Goal: Task Accomplishment & Management: Complete application form

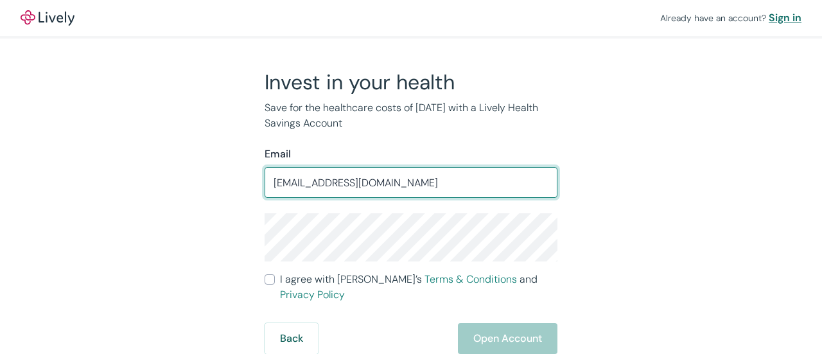
type input "[EMAIL_ADDRESS][DOMAIN_NAME]"
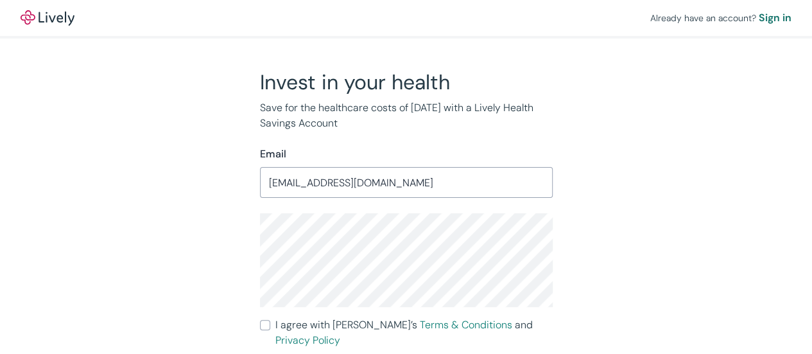
scroll to position [30, 0]
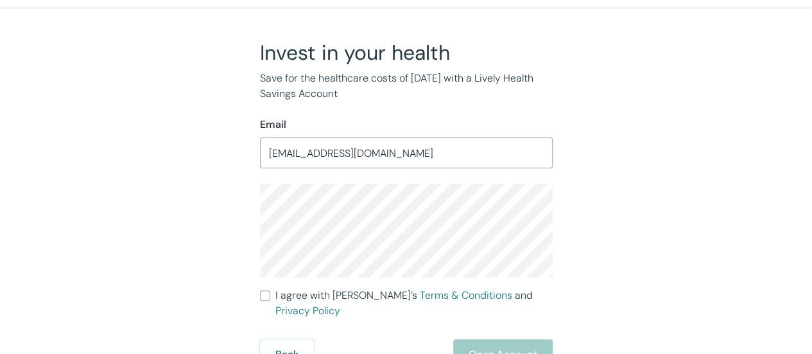
click at [265, 293] on input "I agree with Lively’s Terms & Conditions and Privacy Policy" at bounding box center [265, 295] width 10 height 10
checkbox input "true"
click at [507, 339] on button "Open Account" at bounding box center [503, 354] width 100 height 31
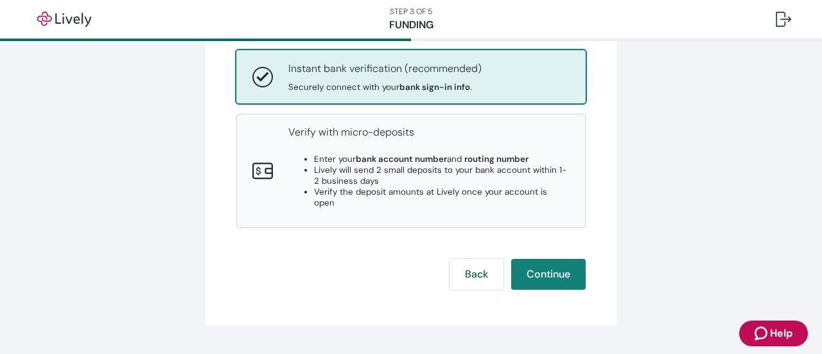
scroll to position [234, 0]
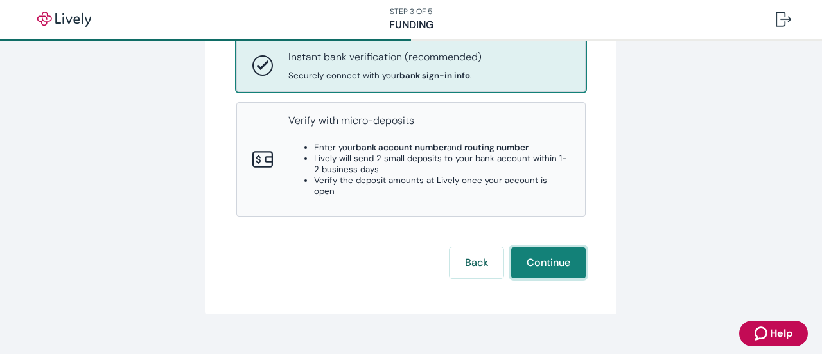
click at [541, 247] on button "Continue" at bounding box center [548, 262] width 74 height 31
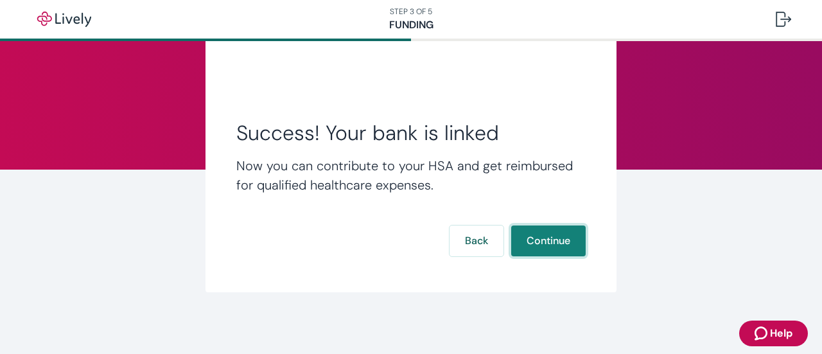
scroll to position [53, 0]
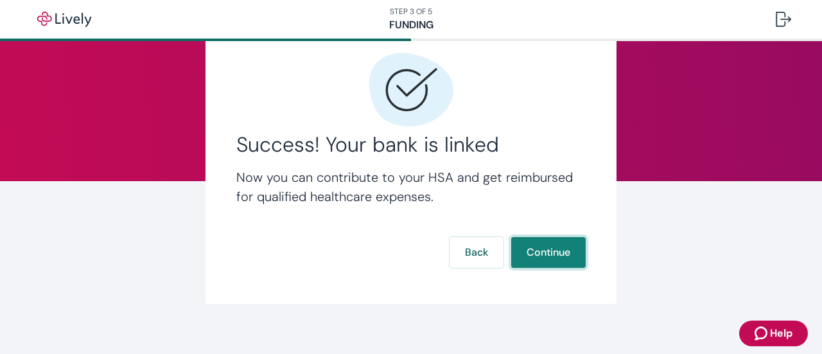
click at [550, 252] on button "Continue" at bounding box center [548, 252] width 74 height 31
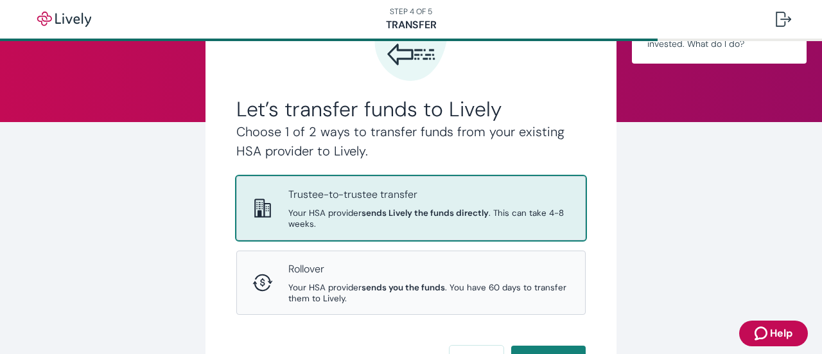
scroll to position [128, 0]
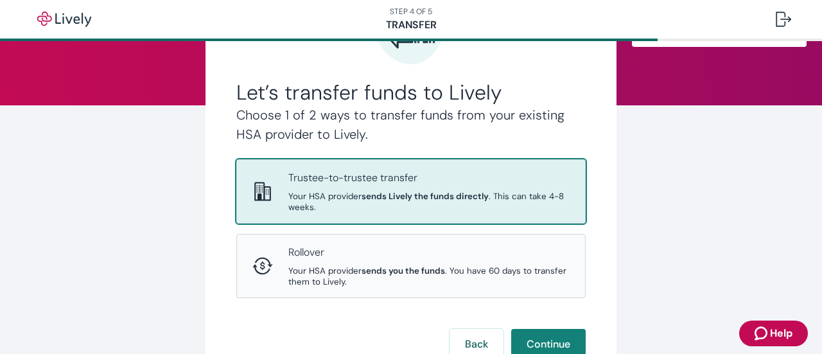
click at [810, 261] on div "Let’s transfer funds to Lively Choose 1 of 2 ways to transfer funds from your e…" at bounding box center [411, 185] width 822 height 545
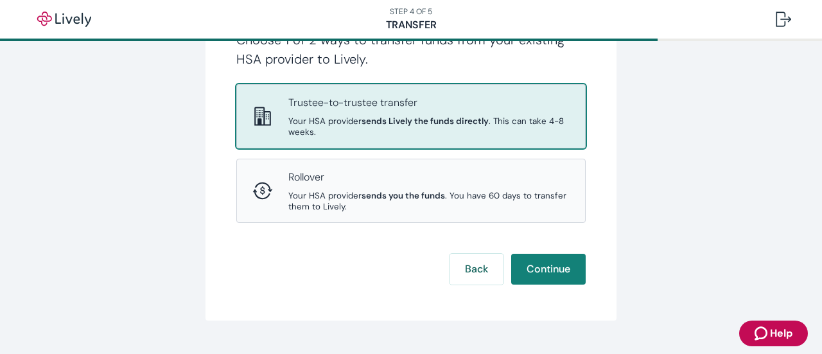
scroll to position [202, 0]
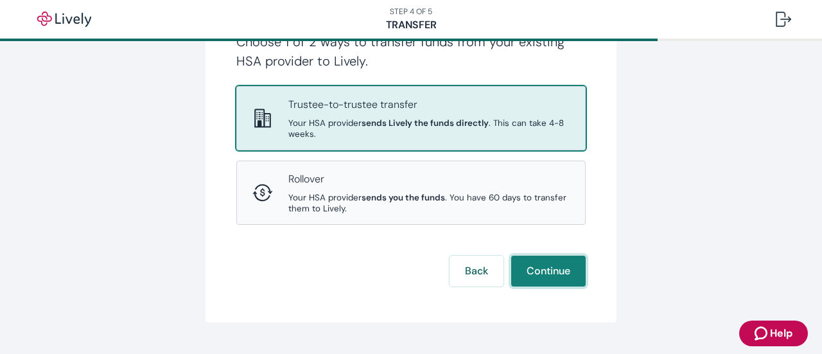
click at [550, 264] on button "Continue" at bounding box center [548, 271] width 74 height 31
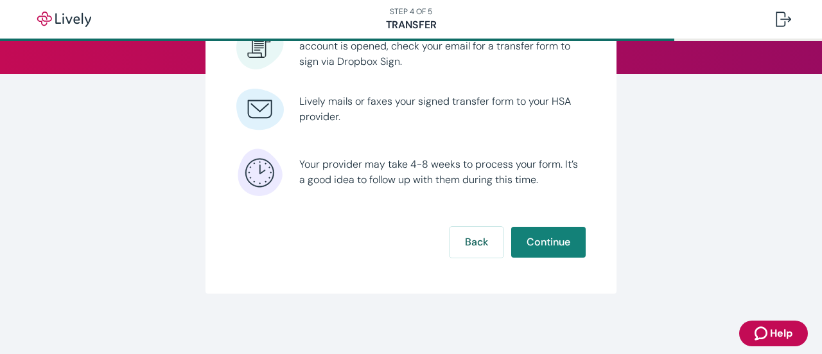
scroll to position [161, 0]
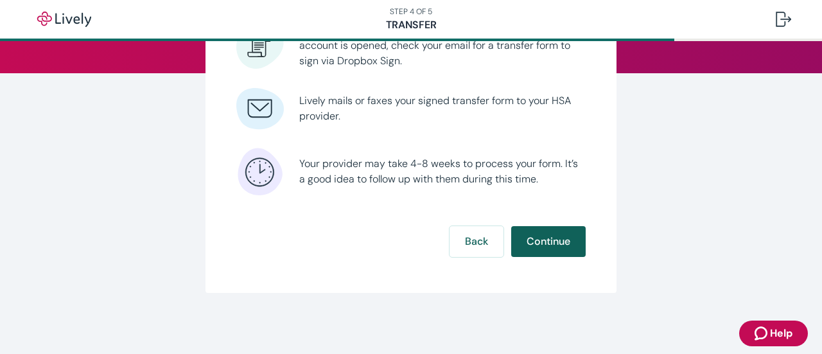
click at [538, 240] on button "Continue" at bounding box center [548, 241] width 74 height 31
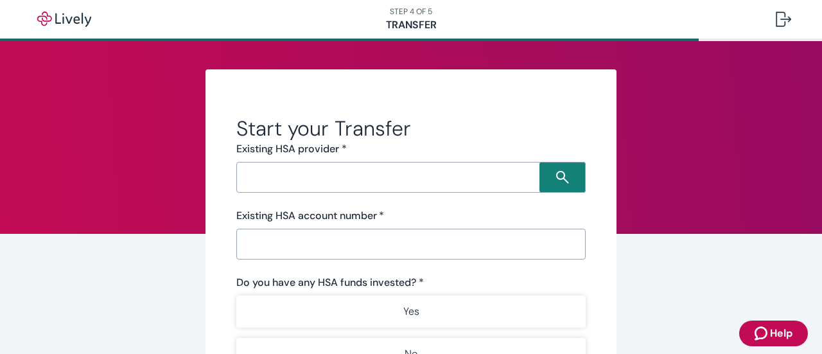
click at [324, 174] on input "Search input" at bounding box center [389, 177] width 299 height 18
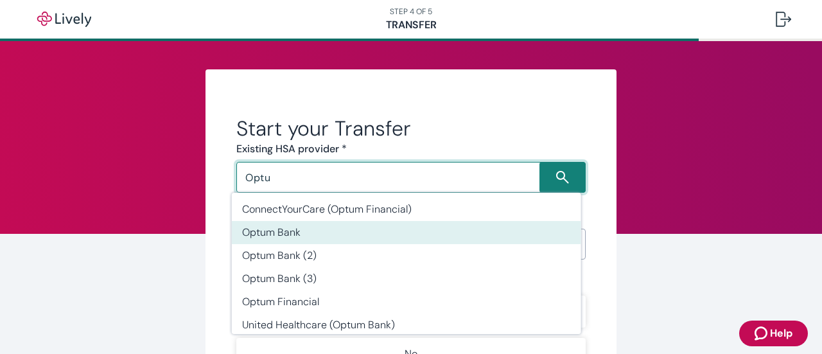
click at [254, 229] on li "Optum Bank" at bounding box center [406, 232] width 349 height 23
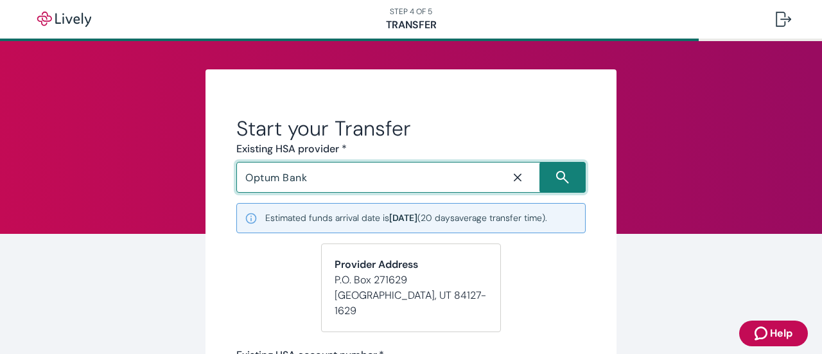
type input "Optum Bank"
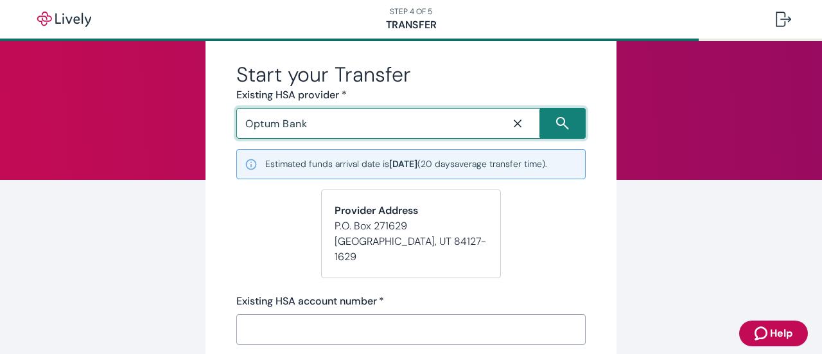
scroll to position [60, 0]
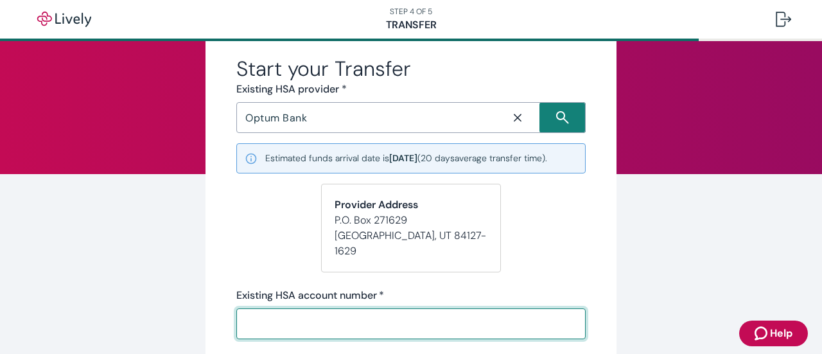
click at [254, 311] on input "Existing HSA account number   *" at bounding box center [410, 324] width 349 height 26
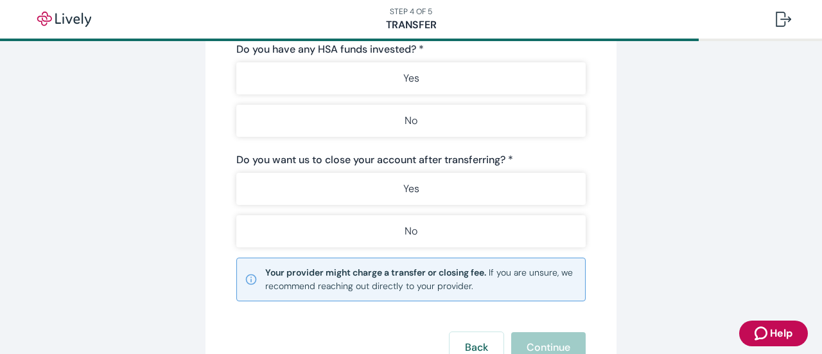
scroll to position [460, 0]
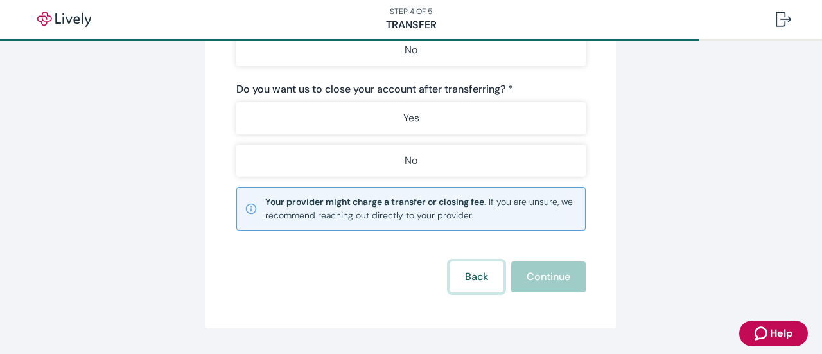
click at [466, 265] on button "Back" at bounding box center [477, 276] width 54 height 31
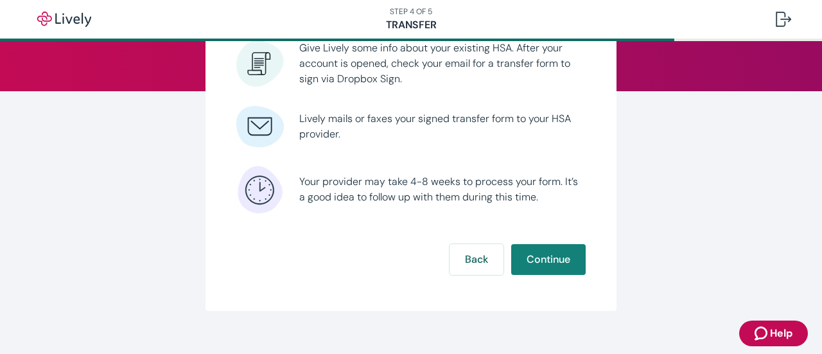
scroll to position [144, 0]
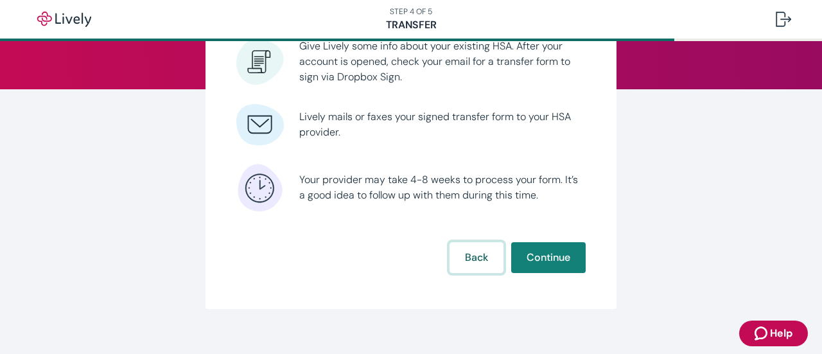
click at [463, 261] on button "Back" at bounding box center [477, 257] width 54 height 31
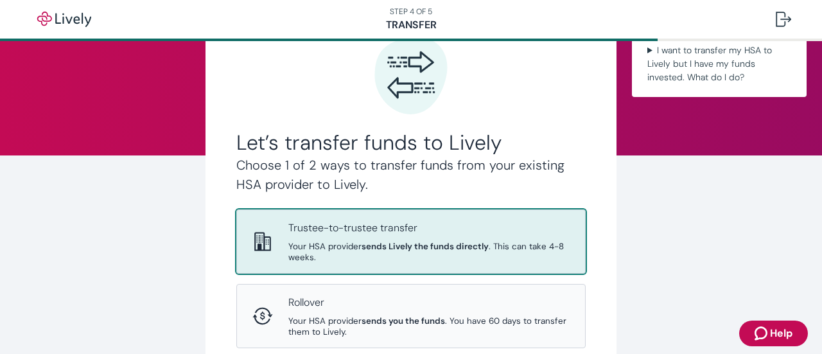
scroll to position [82, 0]
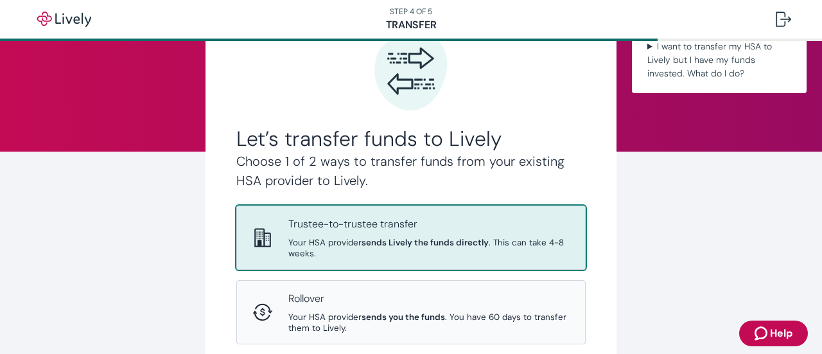
click at [419, 238] on strong "sends Lively the funds directly" at bounding box center [425, 242] width 127 height 11
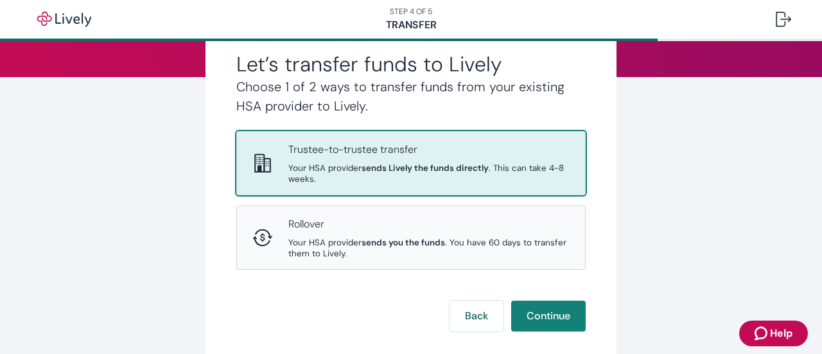
scroll to position [170, 0]
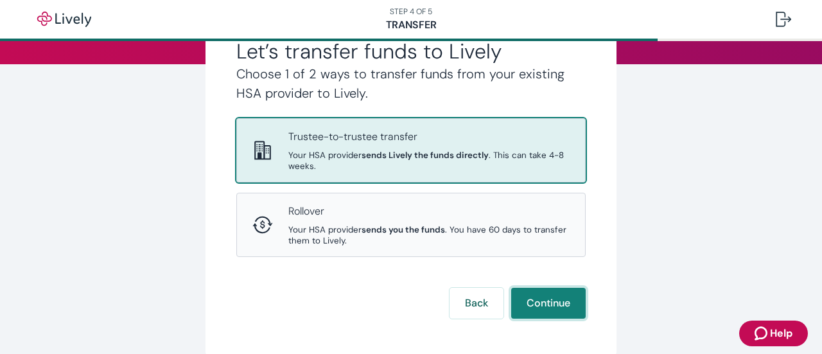
click at [547, 297] on button "Continue" at bounding box center [548, 303] width 74 height 31
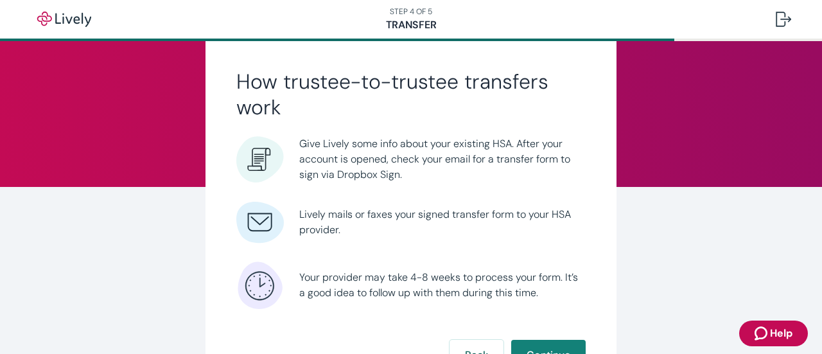
scroll to position [53, 0]
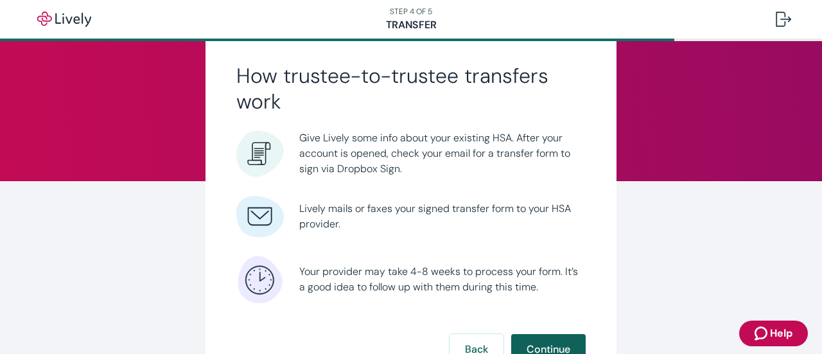
click at [545, 346] on button "Continue" at bounding box center [548, 349] width 74 height 31
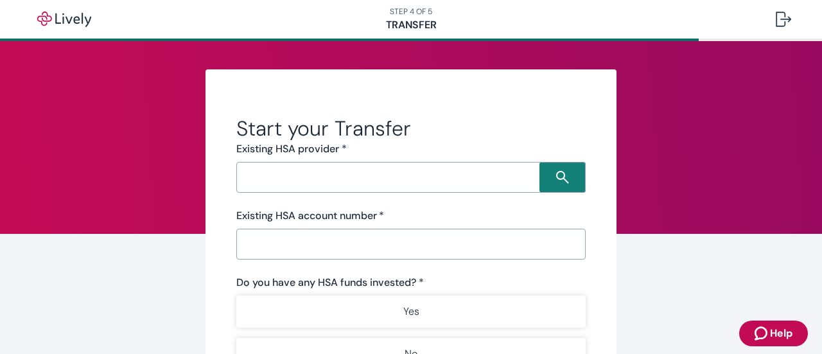
click at [317, 183] on input "Search input" at bounding box center [389, 177] width 299 height 18
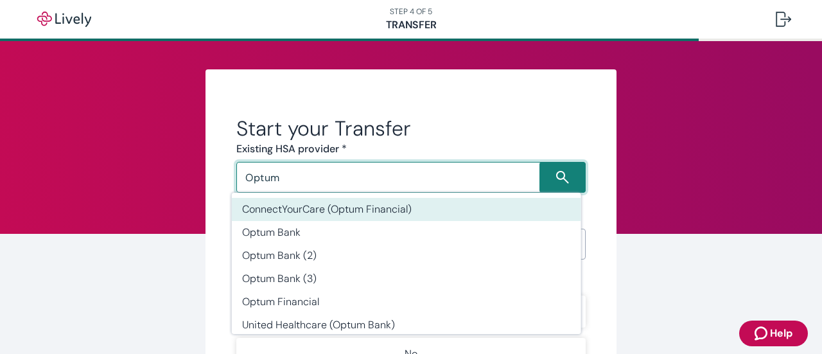
type input "Optum"
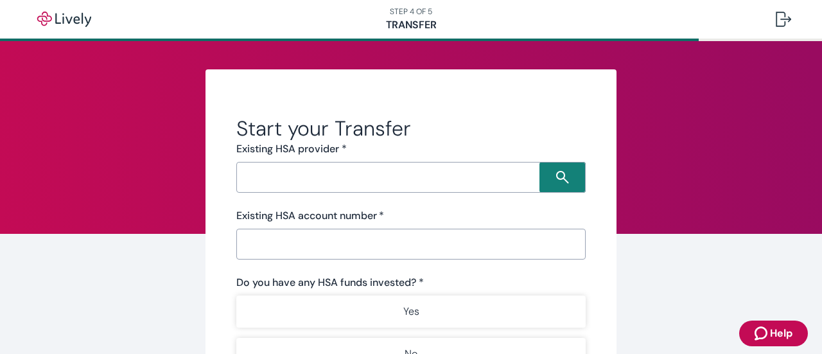
click at [545, 128] on h2 "Start your Transfer" at bounding box center [410, 129] width 349 height 26
click at [259, 177] on input "Search input" at bounding box center [389, 177] width 299 height 18
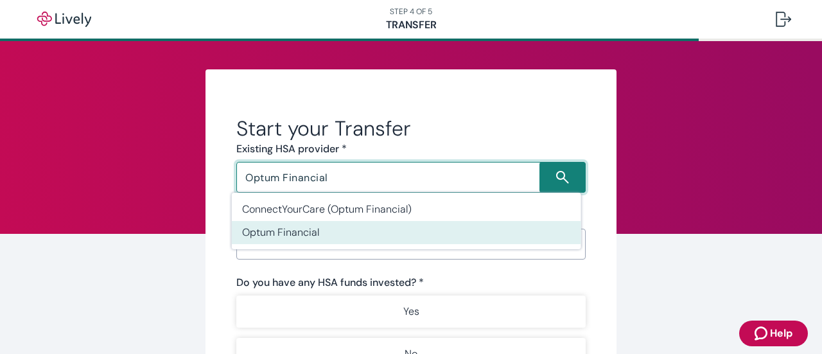
click at [258, 231] on li "Optum Financial" at bounding box center [406, 232] width 349 height 23
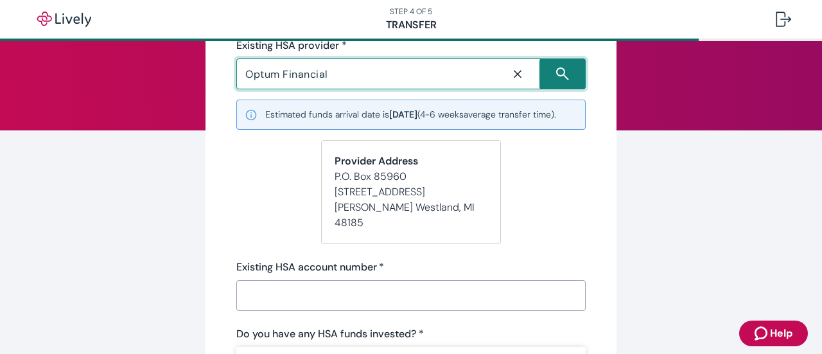
scroll to position [117, 0]
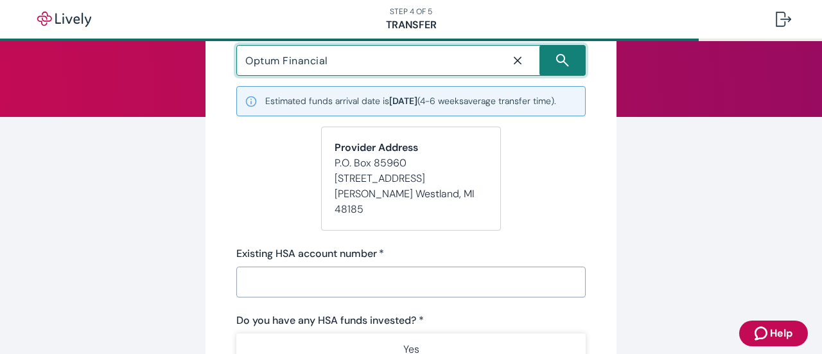
type input "Optum Financial"
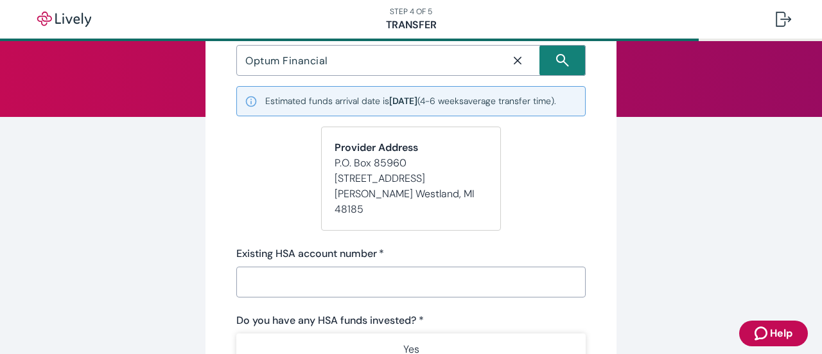
click at [679, 302] on div "Start your Transfer Existing HSA provider * Optum Financial ​ Estimated funds a…" at bounding box center [411, 310] width 617 height 717
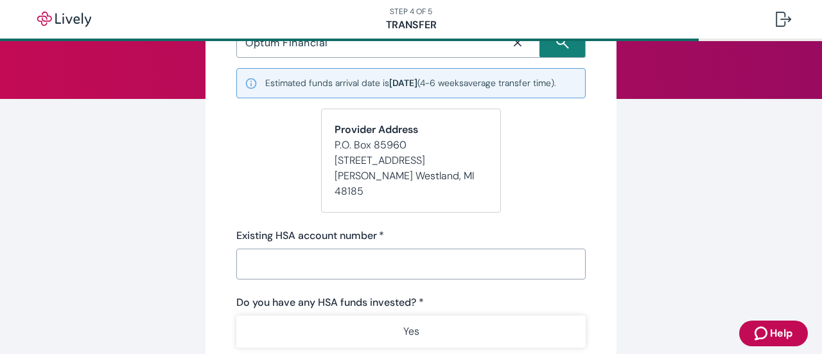
scroll to position [136, 0]
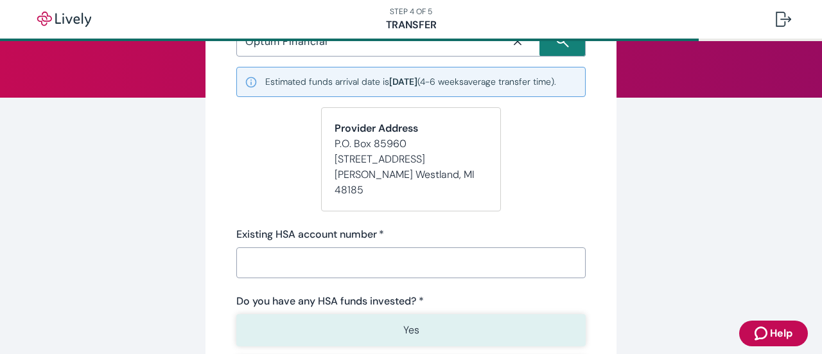
click at [552, 323] on button "Yes" at bounding box center [410, 330] width 349 height 32
click at [642, 309] on div "Start your Transfer Existing HSA provider * Optum Financial ​ Estimated funds a…" at bounding box center [411, 291] width 617 height 717
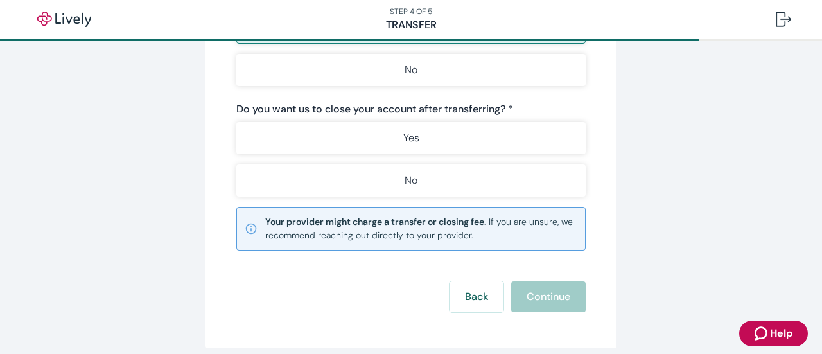
scroll to position [438, 0]
click at [460, 297] on button "Back" at bounding box center [477, 297] width 54 height 31
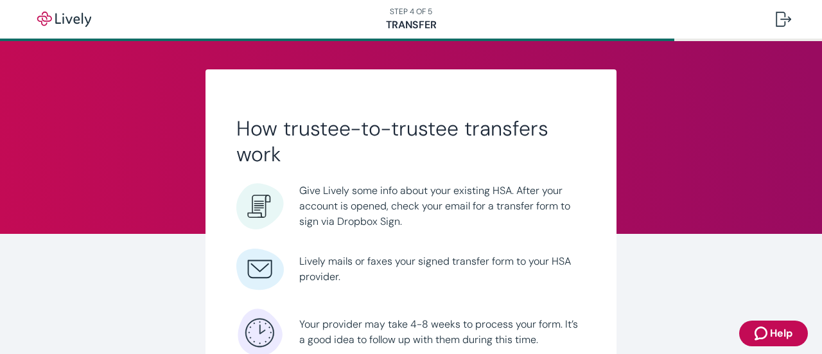
scroll to position [161, 0]
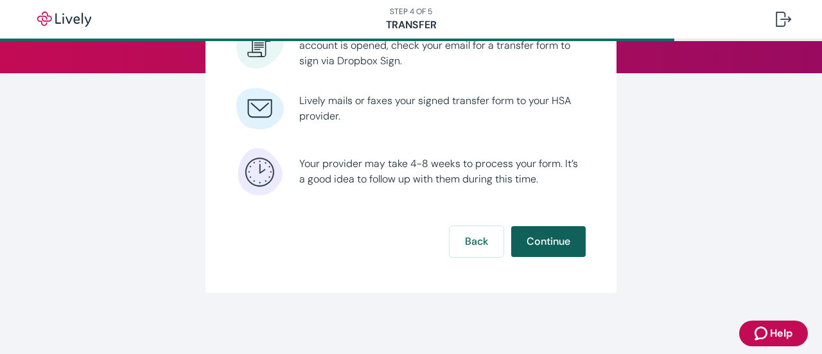
click at [550, 241] on button "Continue" at bounding box center [548, 241] width 74 height 31
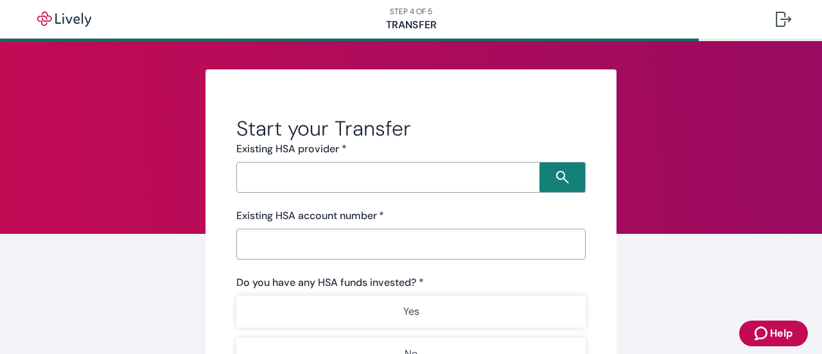
click at [348, 180] on input "Search input" at bounding box center [389, 177] width 299 height 18
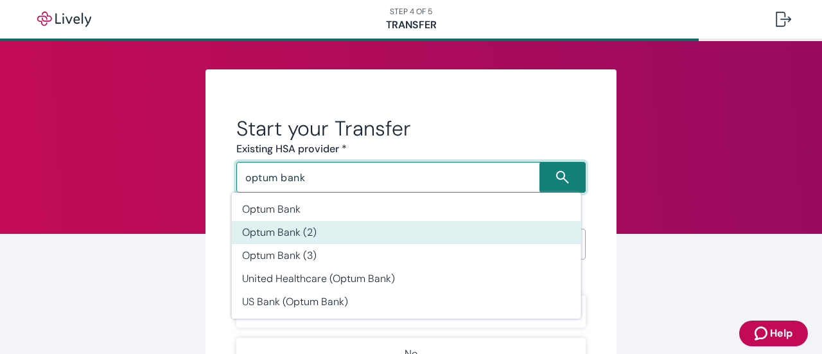
click at [292, 231] on li "Optum Bank (2)" at bounding box center [406, 232] width 349 height 23
type input "Optum Bank (2)"
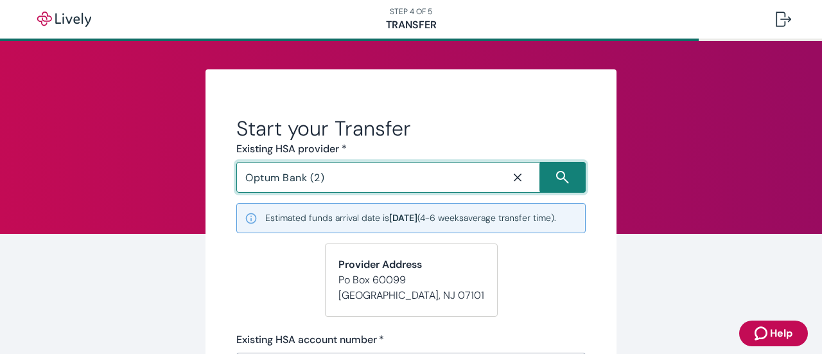
click at [511, 175] on icon "Close icon" at bounding box center [517, 177] width 13 height 13
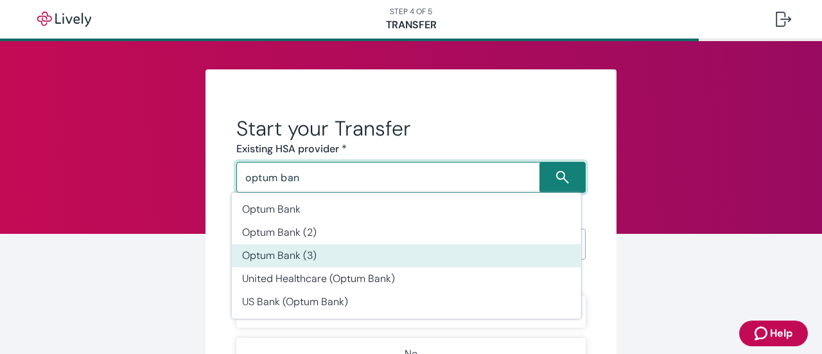
click at [310, 249] on li "Optum Bank (3)" at bounding box center [406, 255] width 349 height 23
type input "Optum Bank (3)"
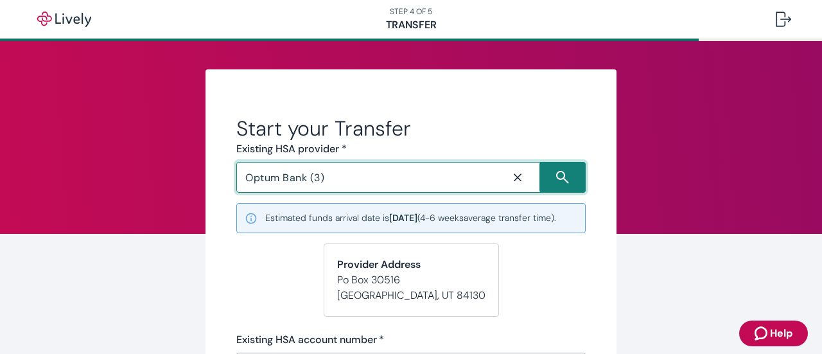
click at [511, 172] on icon "Close icon" at bounding box center [517, 177] width 13 height 13
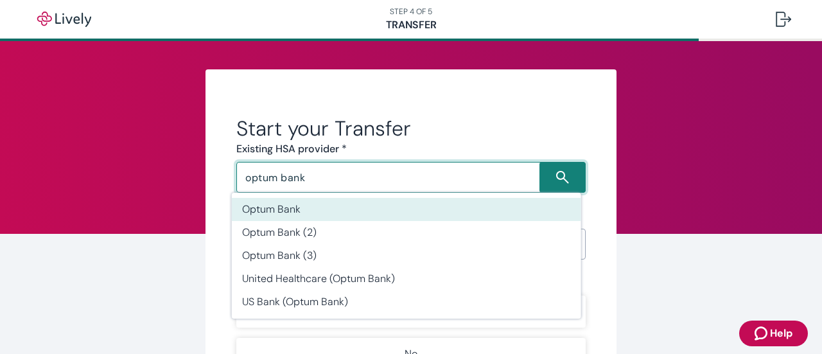
click at [251, 216] on li "Optum Bank" at bounding box center [406, 209] width 349 height 23
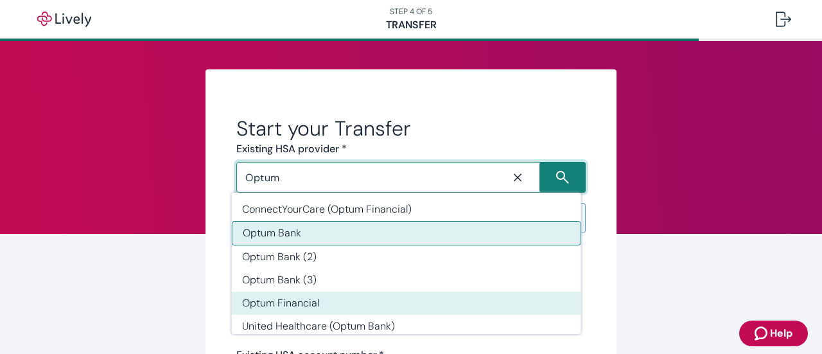
click at [307, 295] on li "Optum Financial" at bounding box center [406, 303] width 349 height 23
type input "Optum Financial"
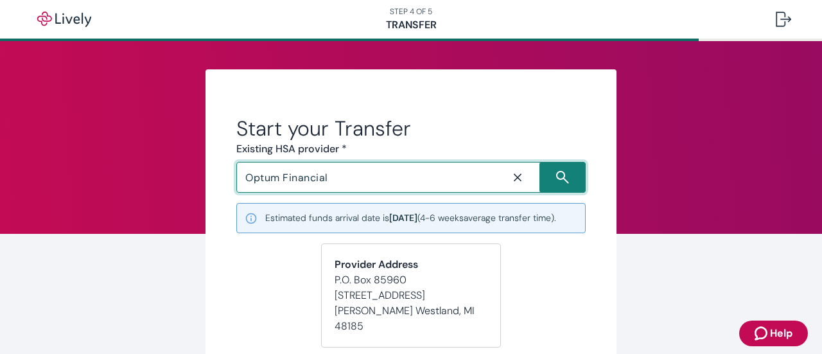
click at [518, 174] on icon "Close icon" at bounding box center [517, 177] width 13 height 13
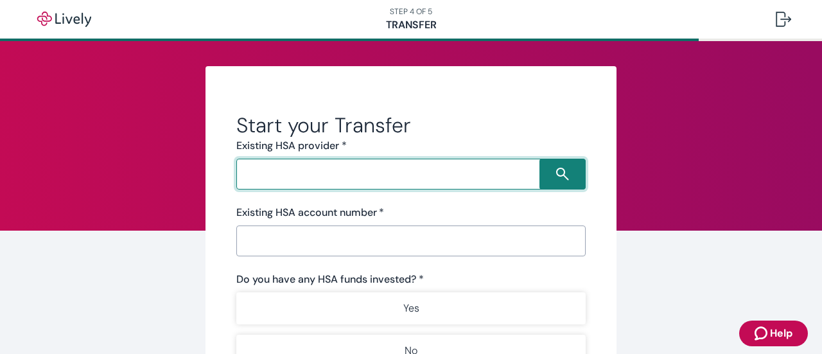
scroll to position [3, 0]
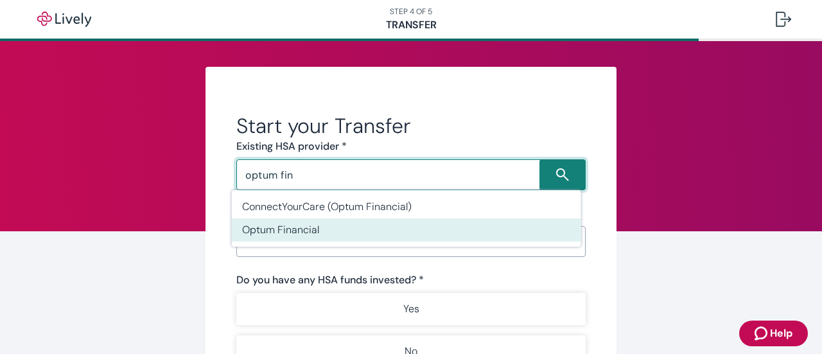
click at [288, 229] on li "Optum Financial" at bounding box center [406, 229] width 349 height 23
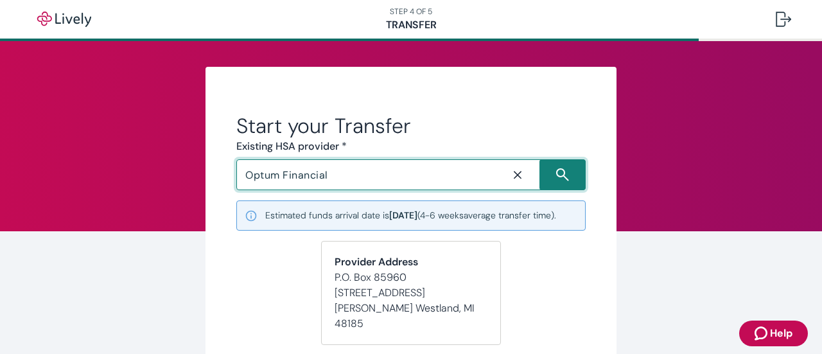
type input "Optum Financial"
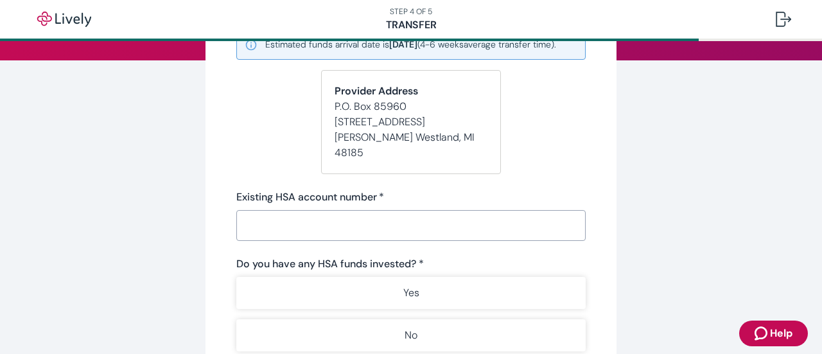
scroll to position [175, 0]
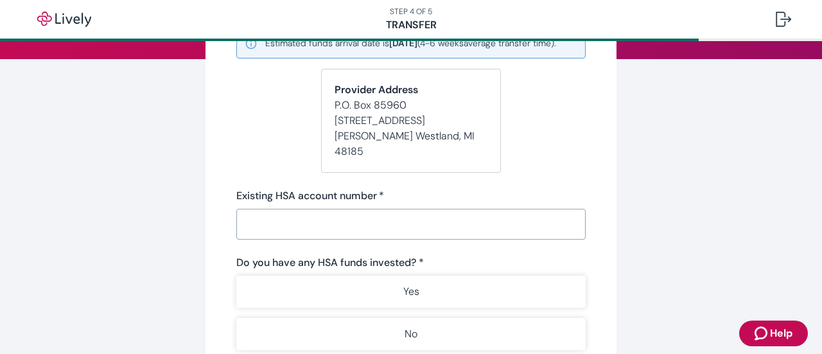
click at [319, 214] on input "Existing HSA account number   *" at bounding box center [410, 224] width 349 height 26
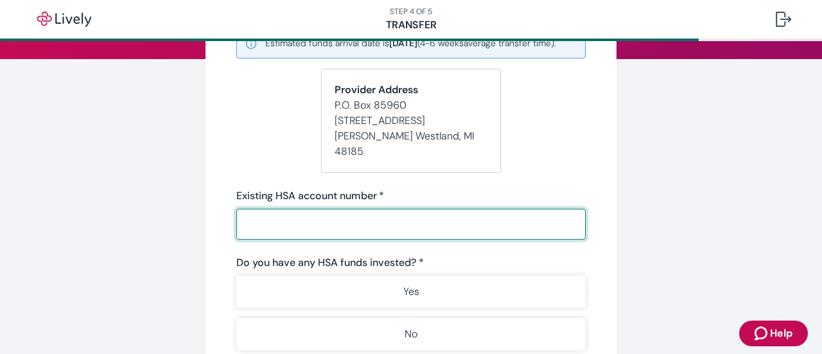
paste input "016502302725"
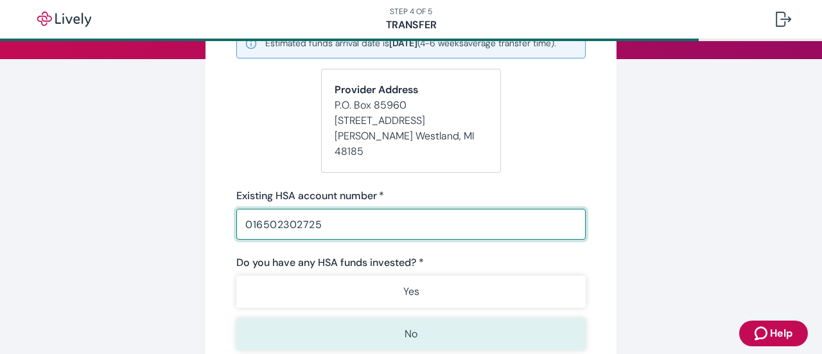
type input "016502302725"
click at [419, 327] on button "No" at bounding box center [410, 334] width 349 height 32
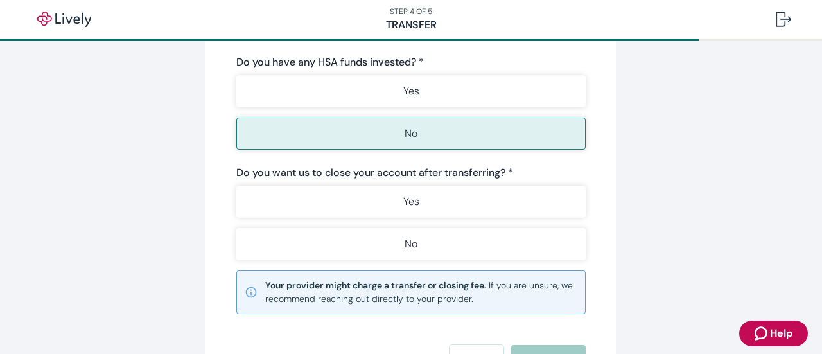
scroll to position [385, 0]
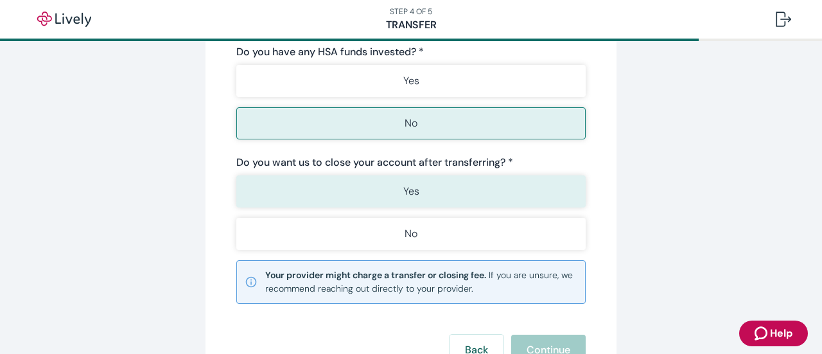
click at [453, 185] on button "Yes" at bounding box center [410, 191] width 349 height 32
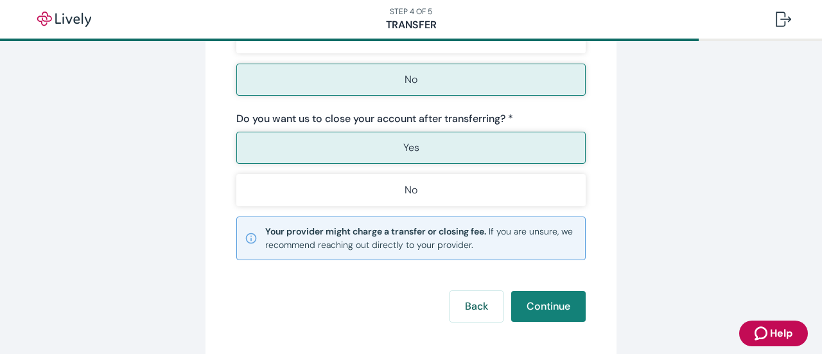
scroll to position [483, 0]
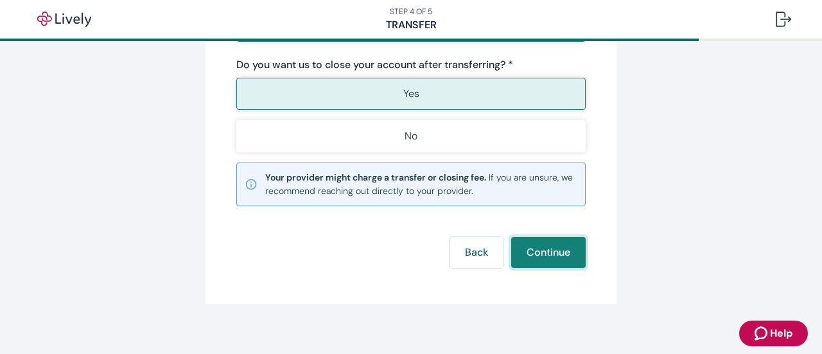
click at [536, 246] on button "Continue" at bounding box center [548, 252] width 74 height 31
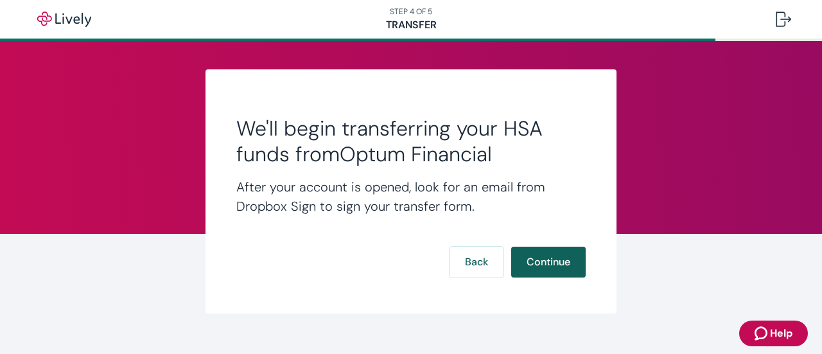
click at [543, 261] on button "Continue" at bounding box center [548, 262] width 74 height 31
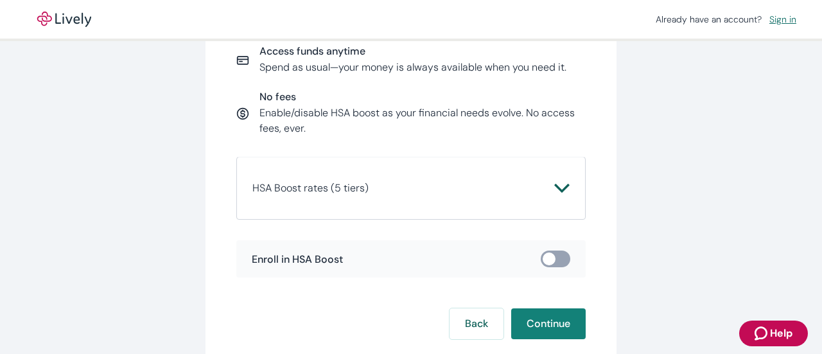
scroll to position [201, 0]
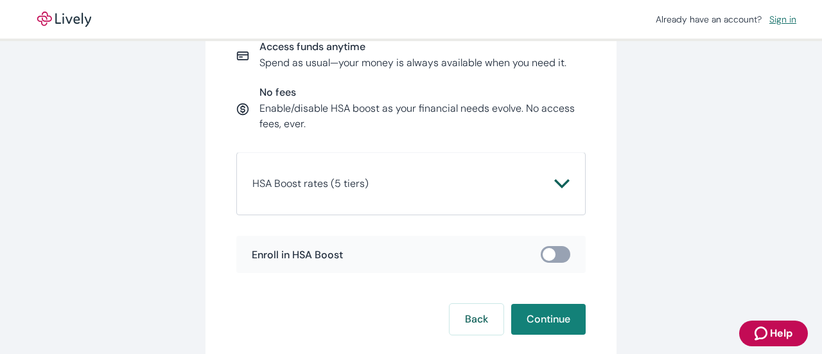
click at [553, 249] on input "checkbox" at bounding box center [549, 254] width 39 height 13
checkbox input "true"
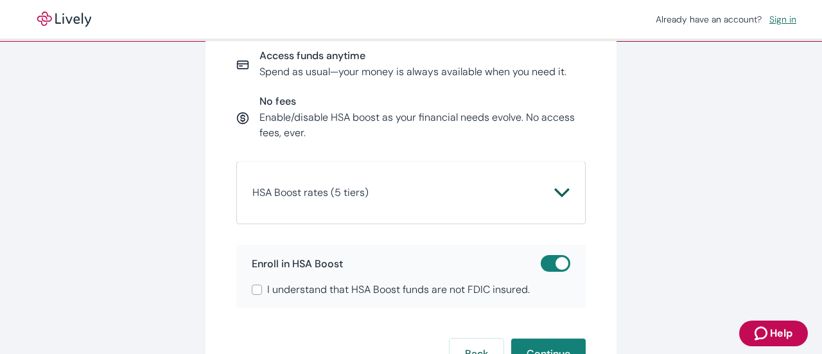
scroll to position [198, 0]
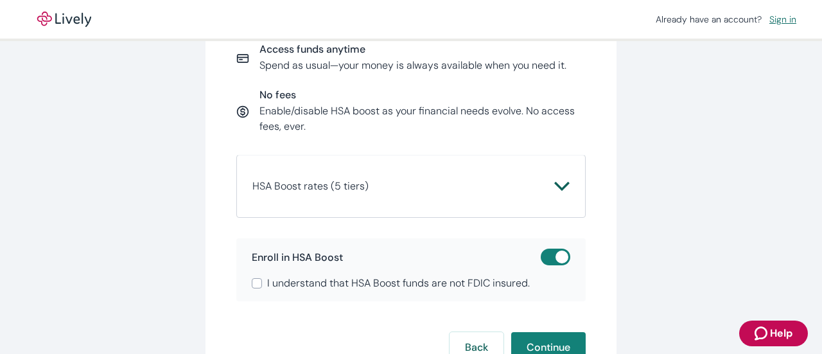
click at [557, 185] on icon "Chevron icon" at bounding box center [561, 186] width 15 height 15
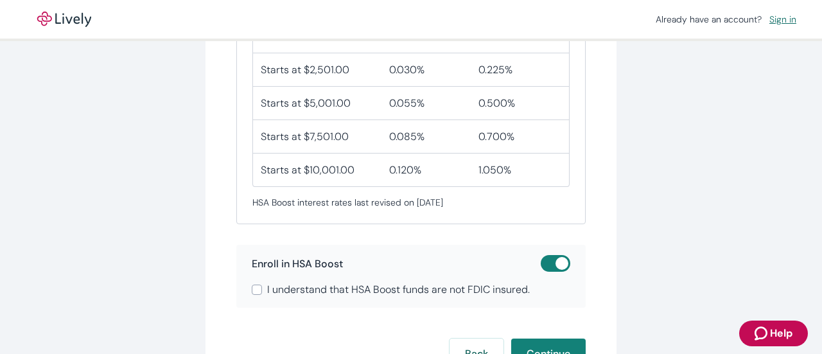
scroll to position [426, 0]
click at [252, 285] on input "I understand that HSA Boost funds are not FDIC insured." at bounding box center [257, 288] width 10 height 10
checkbox input "true"
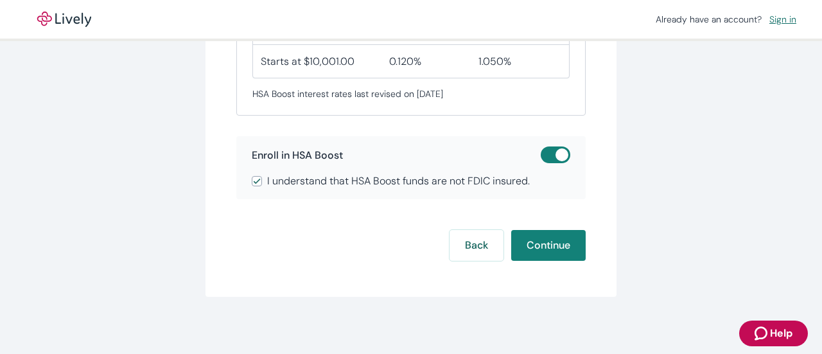
scroll to position [535, 0]
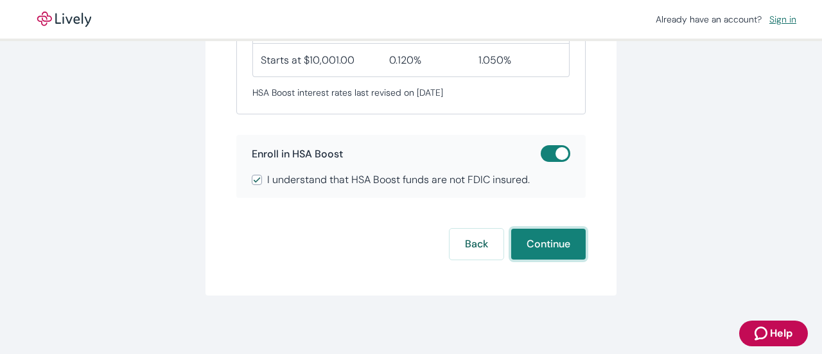
click at [551, 244] on button "Continue" at bounding box center [548, 244] width 74 height 31
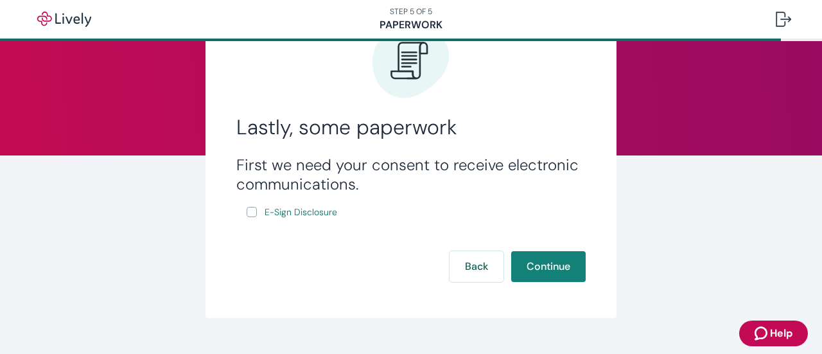
scroll to position [80, 0]
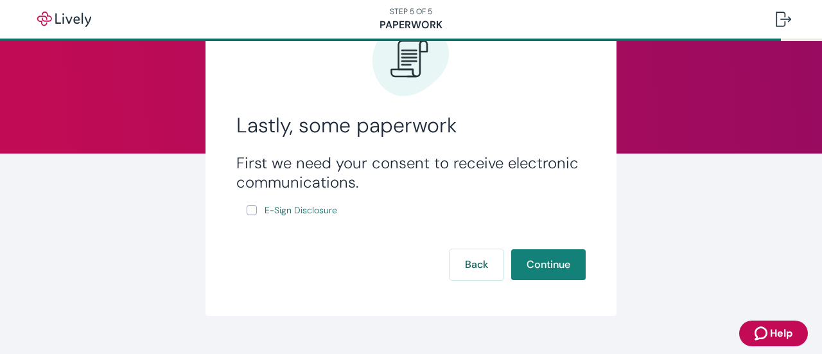
click at [251, 207] on input "E-Sign Disclosure" at bounding box center [252, 210] width 10 height 10
checkbox input "true"
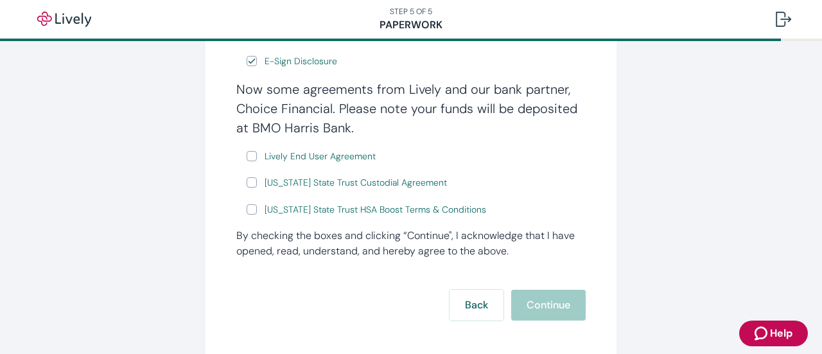
scroll to position [230, 0]
click at [274, 155] on span "Lively End User Agreement" at bounding box center [320, 155] width 111 height 13
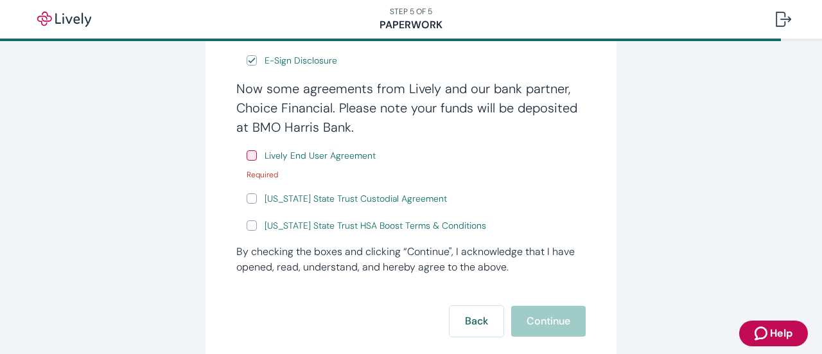
click at [253, 153] on label "Lively End User Agreement" at bounding box center [313, 156] width 132 height 16
click at [253, 153] on input "Lively End User Agreement" at bounding box center [252, 155] width 10 height 10
checkbox input "true"
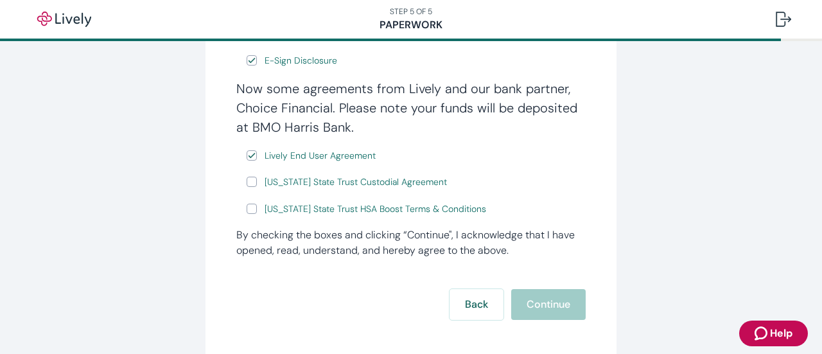
click at [247, 182] on input "[US_STATE] State Trust Custodial Agreement" at bounding box center [252, 182] width 10 height 10
checkbox input "true"
click at [249, 211] on input "[US_STATE] State Trust HSA Boost Terms & Conditions" at bounding box center [252, 209] width 10 height 10
checkbox input "true"
click at [538, 310] on button "Continue" at bounding box center [548, 304] width 74 height 31
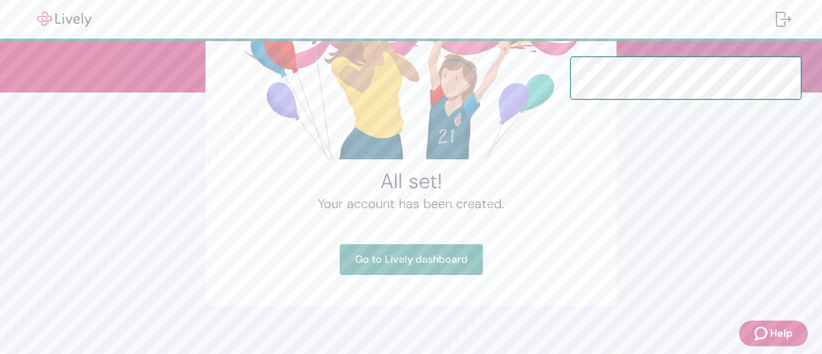
scroll to position [155, 0]
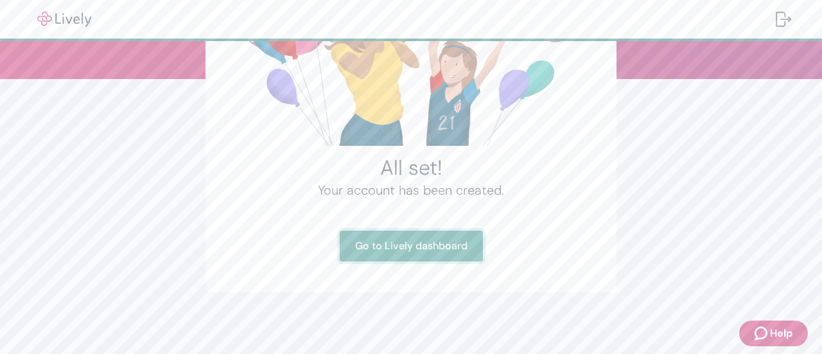
click at [417, 250] on link "Go to Lively dashboard" at bounding box center [411, 246] width 143 height 31
